Goal: Task Accomplishment & Management: Use online tool/utility

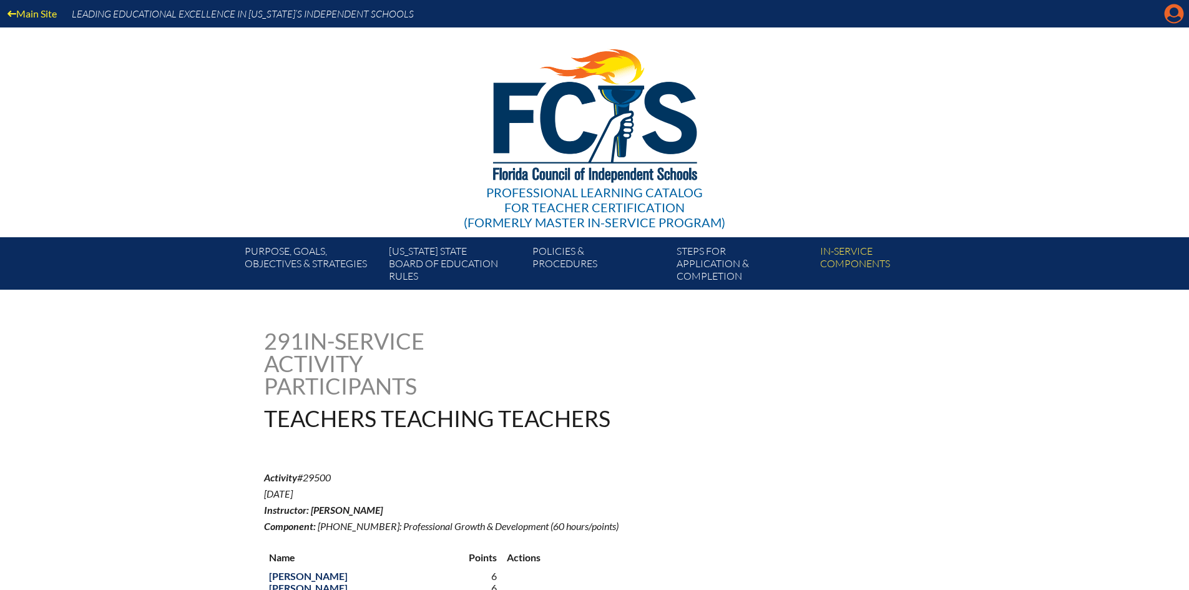
click at [1176, 12] on icon "Manage account" at bounding box center [1175, 14] width 20 height 20
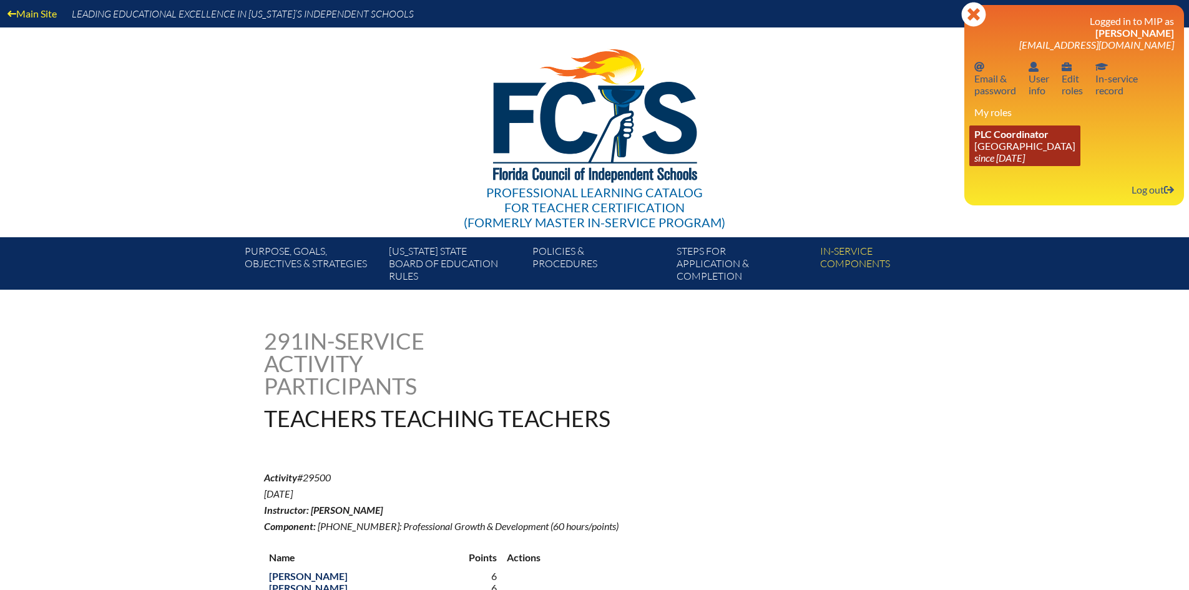
click at [989, 134] on span "PLC Coordinator" at bounding box center [1012, 134] width 74 height 12
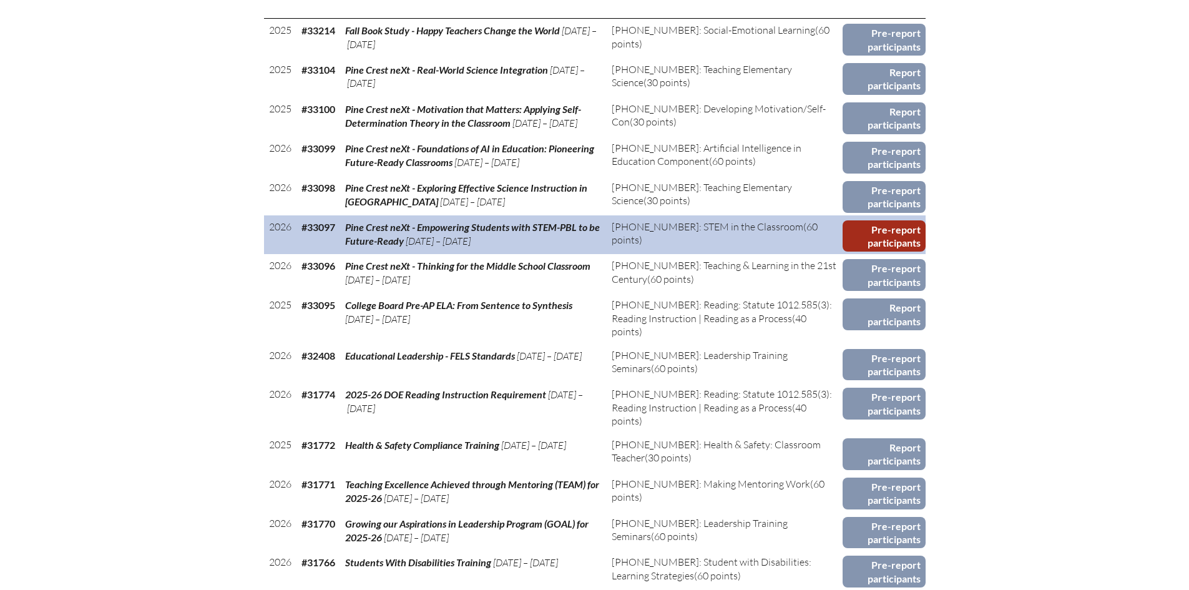
scroll to position [687, 0]
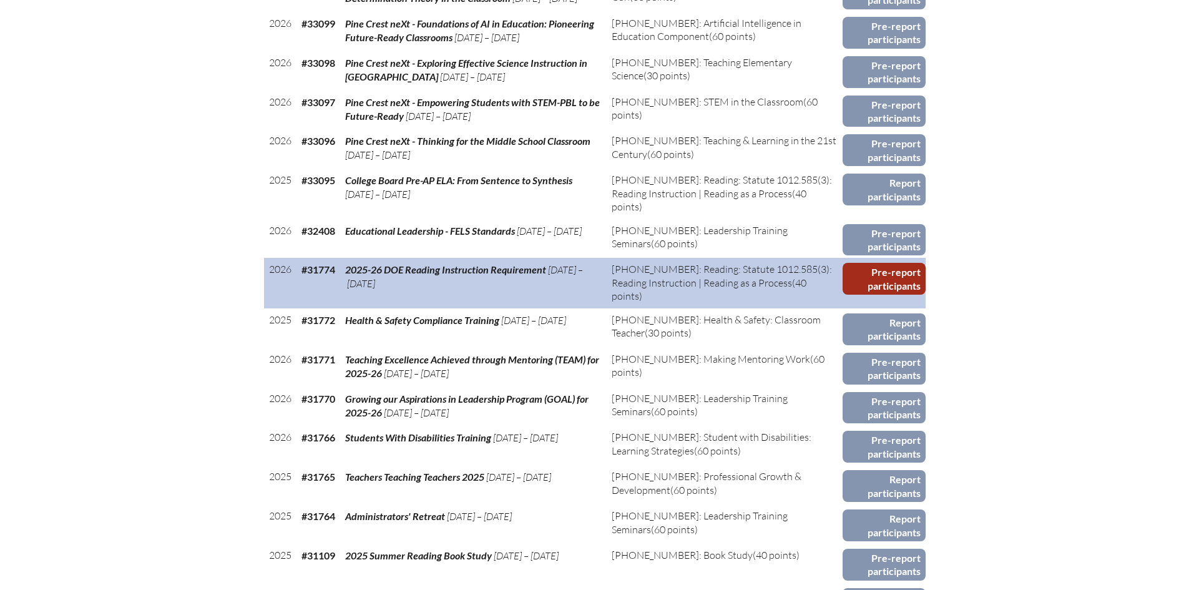
click at [901, 274] on link "Pre-report participants" at bounding box center [884, 279] width 83 height 32
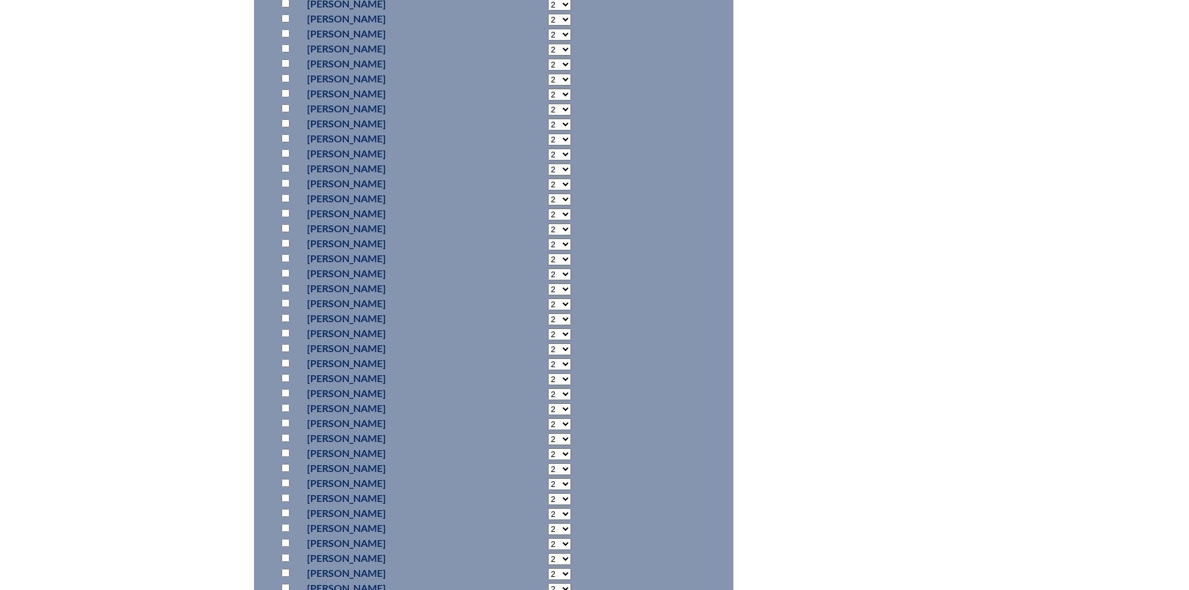
scroll to position [6632, 0]
click at [287, 347] on input "checkbox" at bounding box center [286, 343] width 8 height 8
checkbox input "true"
click at [548, 350] on select "2 3 4 5 6 7 8 9 10 11 12 13 14 15 16 17 18 19 20 21 22 23" at bounding box center [559, 344] width 23 height 12
select select "40"
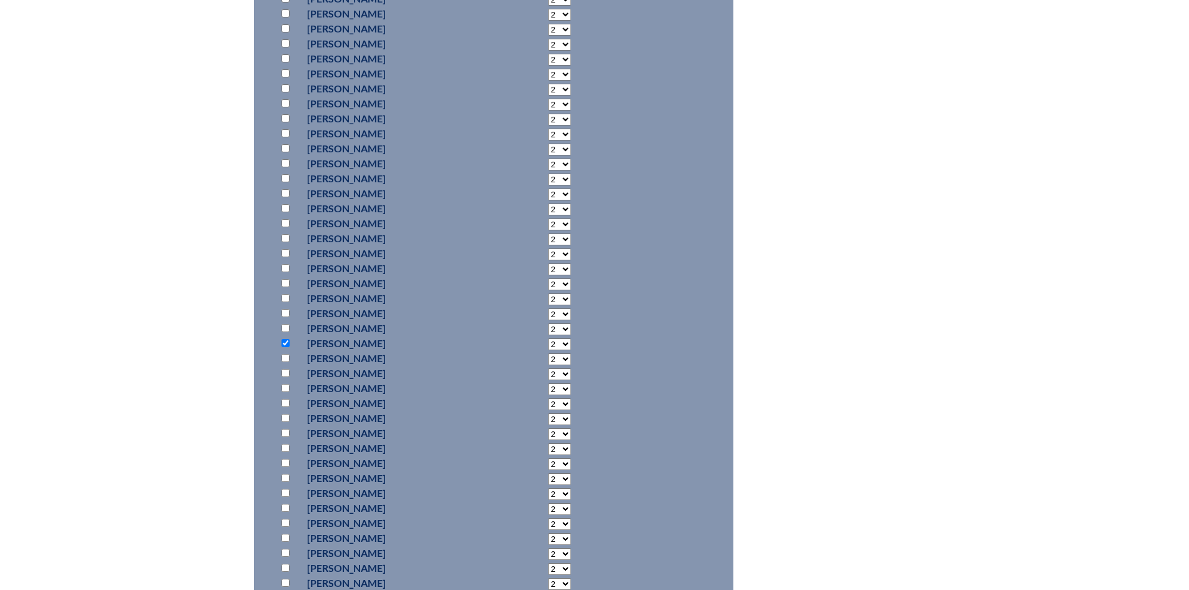
click at [548, 350] on select "2 3 4 5 6 7 8 9 10 11 12 13 14 15 16 17 18 19 20 21 22 23" at bounding box center [559, 344] width 23 height 12
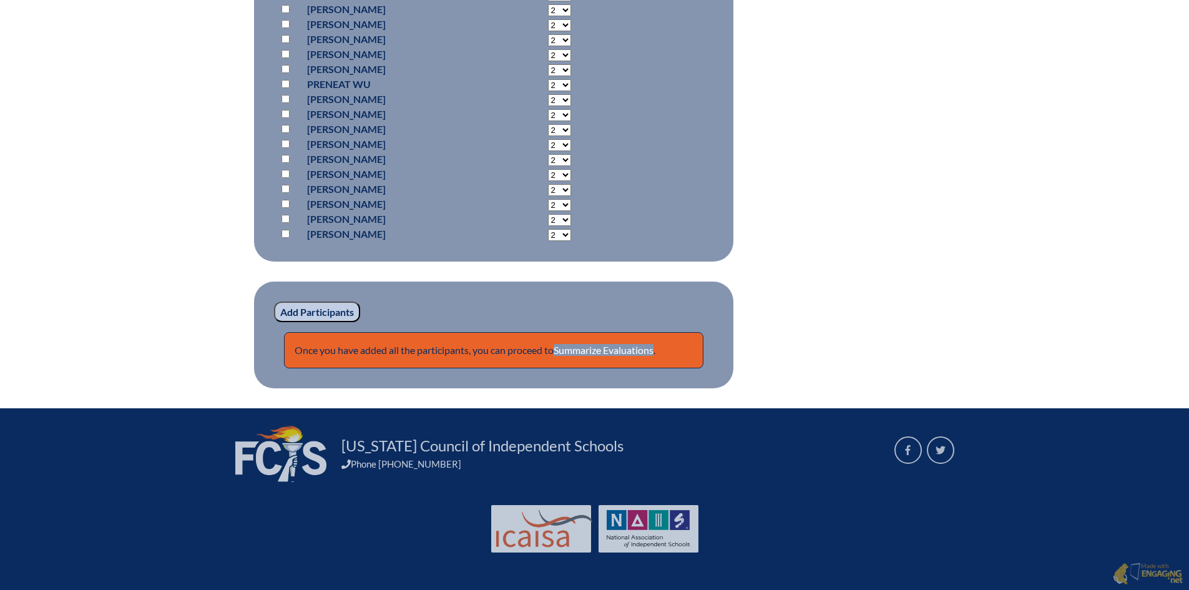
click at [325, 313] on input "Add Participants" at bounding box center [317, 312] width 86 height 21
